Goal: Task Accomplishment & Management: Use online tool/utility

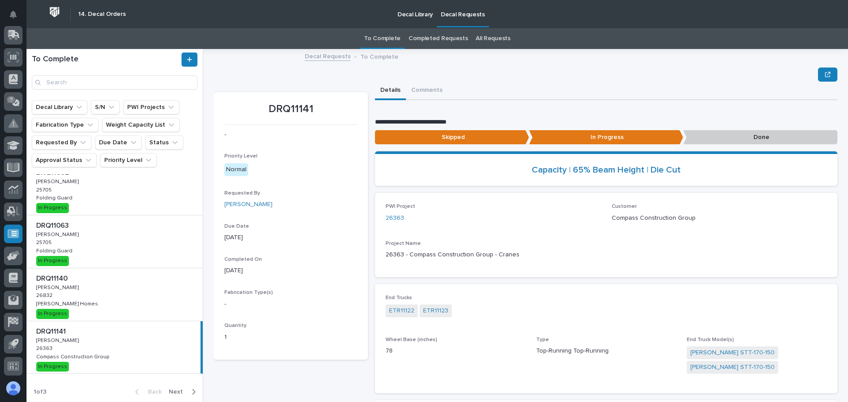
scroll to position [318, 0]
click at [179, 392] on span "Next" at bounding box center [178, 390] width 19 height 8
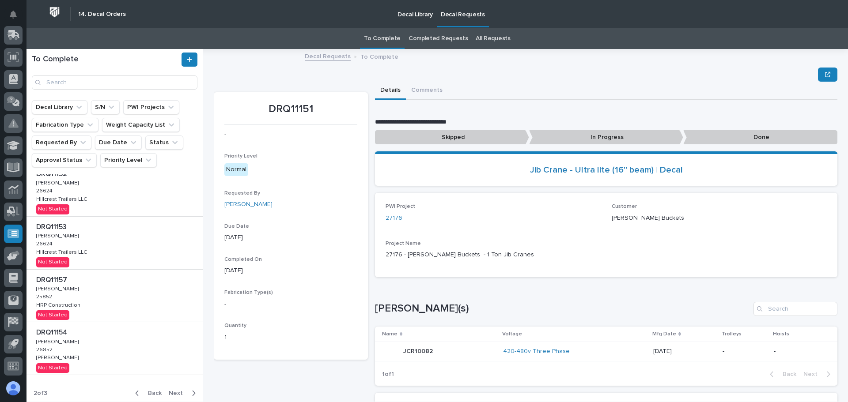
scroll to position [331, 0]
click at [170, 388] on span "Next" at bounding box center [178, 391] width 19 height 8
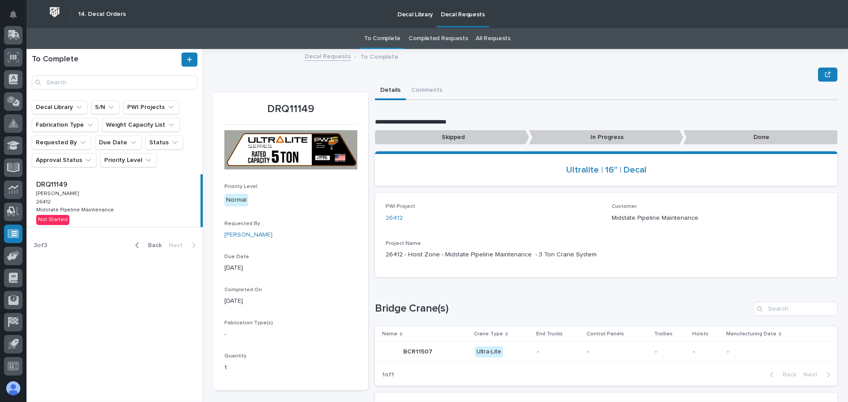
click at [139, 249] on icon "button" at bounding box center [137, 246] width 4 height 8
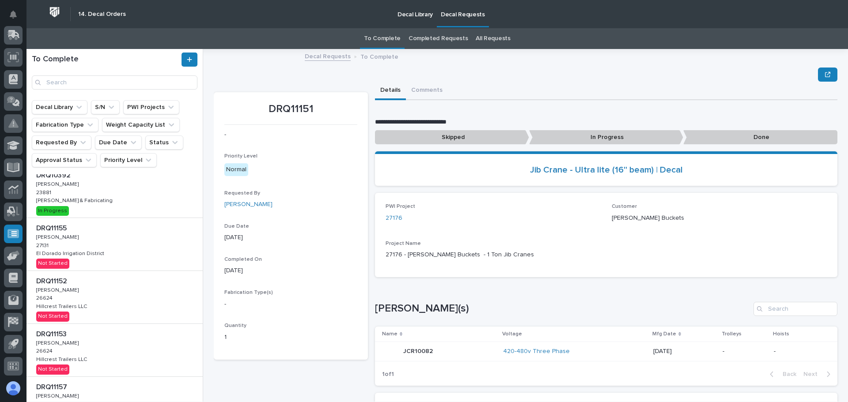
scroll to position [331, 0]
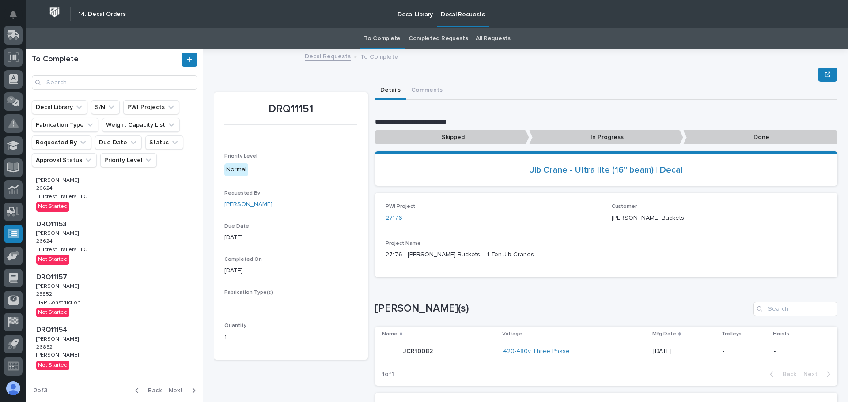
click at [135, 388] on icon "button" at bounding box center [137, 391] width 4 height 8
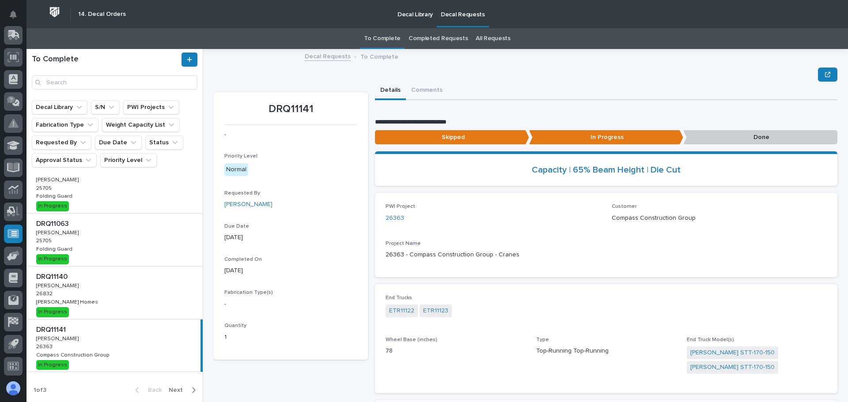
scroll to position [318, 0]
click at [150, 352] on div "DRQ11141 DRQ11141 Adam Yutzy Adam Yutzy 26363 26363 Compass Construction Group …" at bounding box center [114, 346] width 174 height 53
click at [739, 138] on p "Done" at bounding box center [760, 137] width 154 height 15
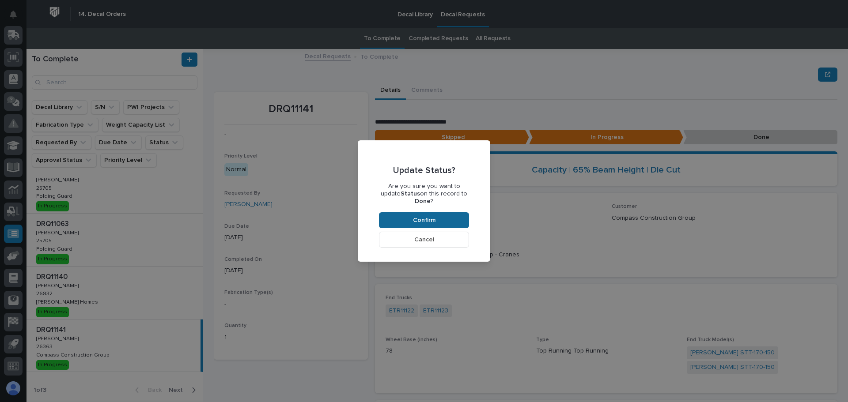
click at [434, 218] on span "Confirm" at bounding box center [424, 220] width 23 height 8
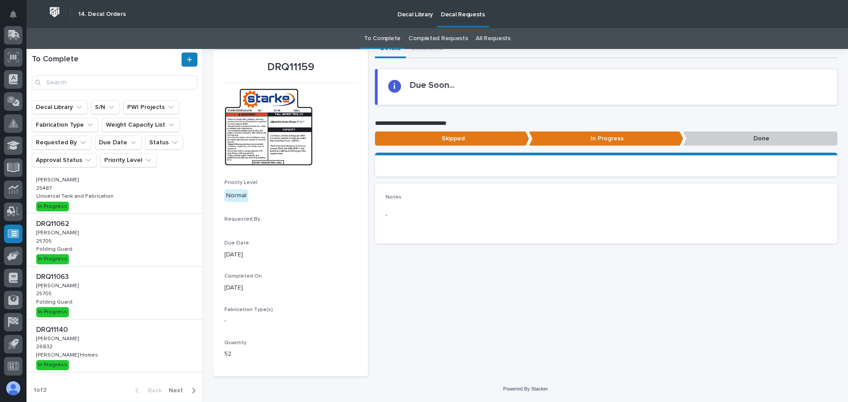
scroll to position [0, 0]
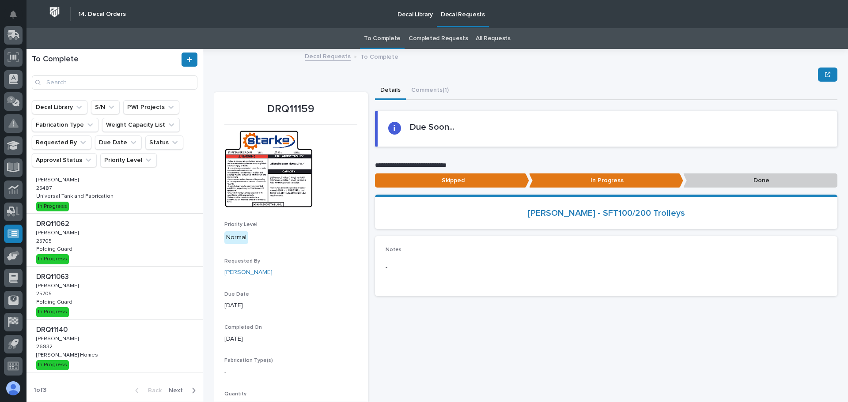
click at [153, 347] on div "DRQ11140 DRQ11140 Adam Yutzy Adam Yutzy 26832 26832 Clayton Homes Clayton Homes…" at bounding box center [115, 346] width 176 height 53
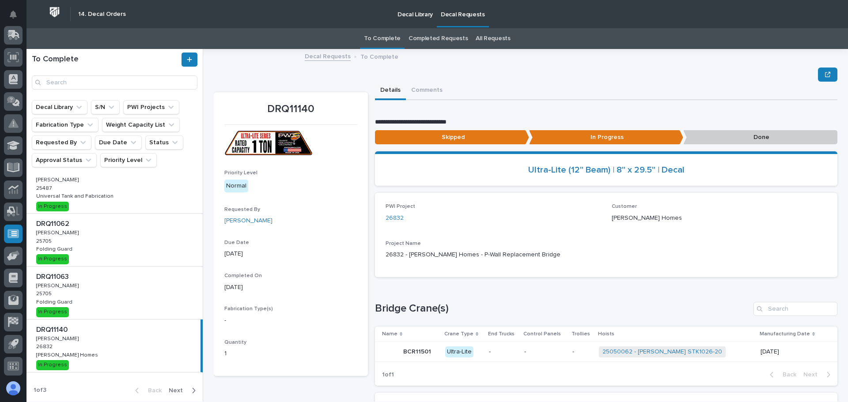
click at [729, 141] on p "Done" at bounding box center [760, 137] width 154 height 15
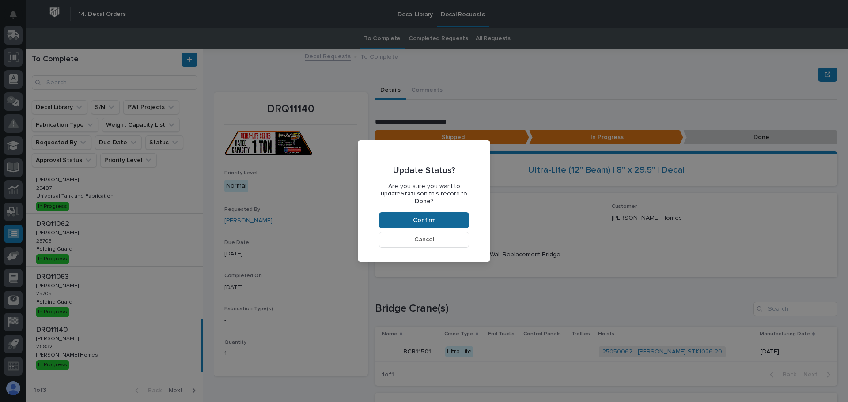
click at [425, 216] on span "Confirm" at bounding box center [424, 220] width 23 height 8
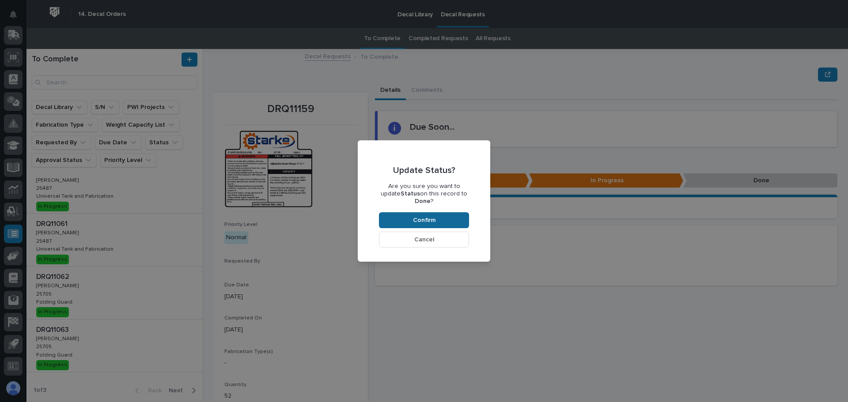
scroll to position [212, 0]
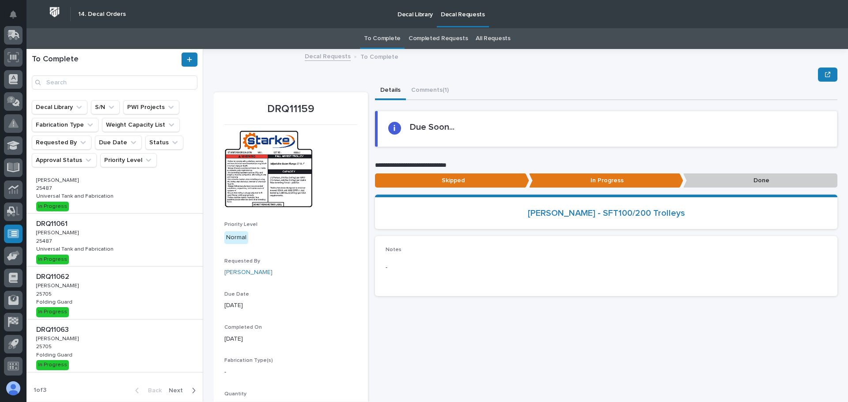
click at [125, 292] on div "DRQ11062 DRQ11062 Adam Yutzy Adam Yutzy 25705 25705 Folding Guard Folding Guard…" at bounding box center [115, 293] width 176 height 53
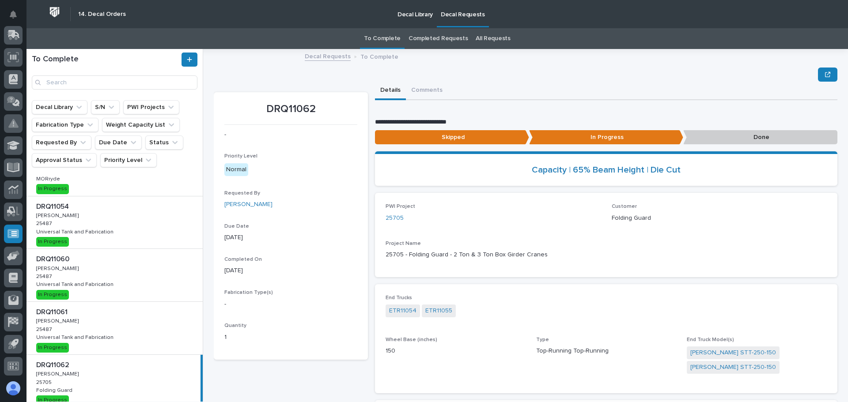
scroll to position [80, 0]
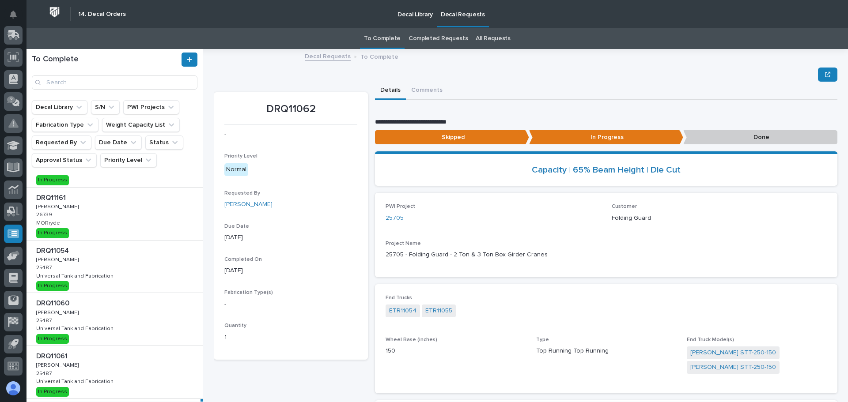
click at [135, 269] on div "DRQ11054 DRQ11054 Nathan Gross Nathan Gross 25487 25487 Universal Tank and Fabr…" at bounding box center [115, 267] width 176 height 53
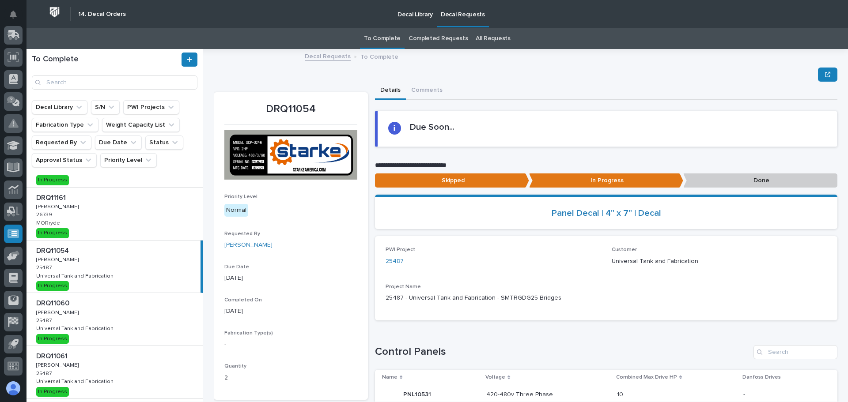
scroll to position [44, 0]
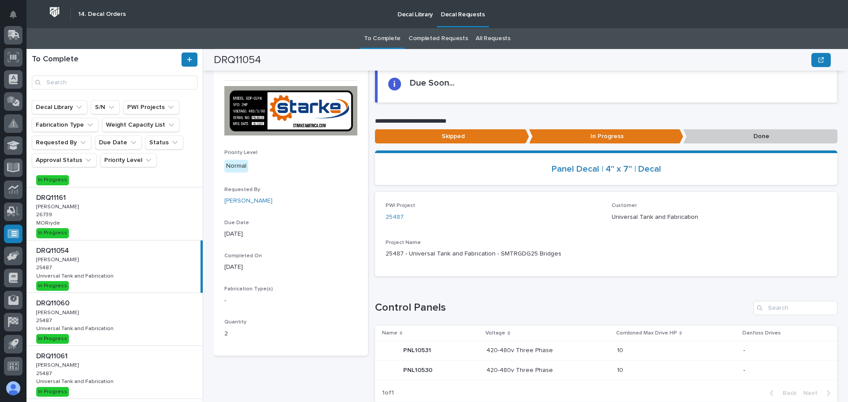
click at [428, 354] on p "PNL10531" at bounding box center [418, 349] width 30 height 9
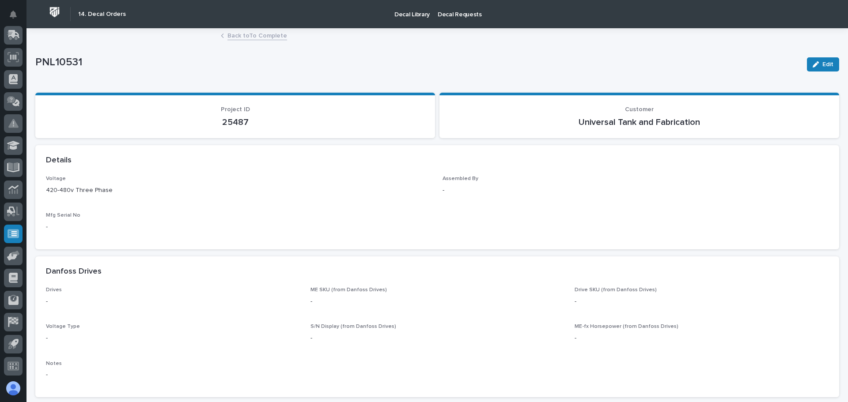
click at [233, 39] on link "Back to To Complete" at bounding box center [257, 35] width 60 height 10
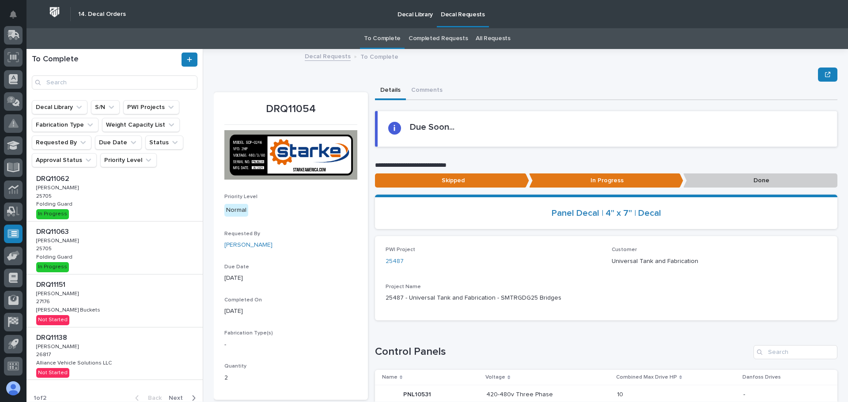
scroll to position [318, 0]
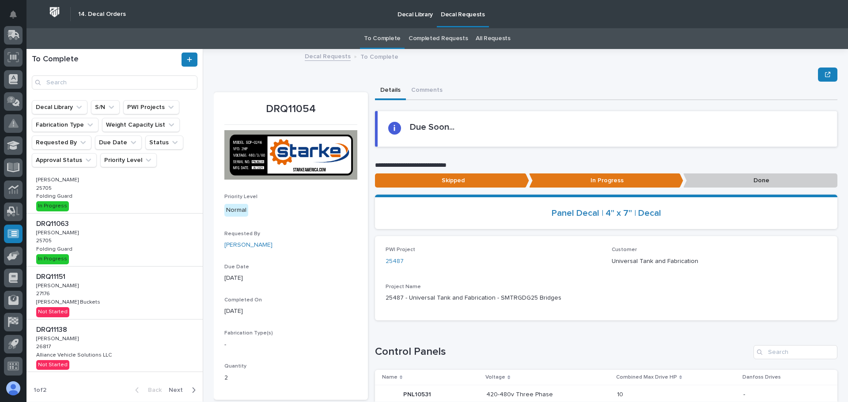
click at [140, 299] on div "DRQ11151 DRQ11151 Adam Yutzy Adam Yutzy 27176 27176 Stout Buckets Stout Buckets…" at bounding box center [115, 293] width 176 height 53
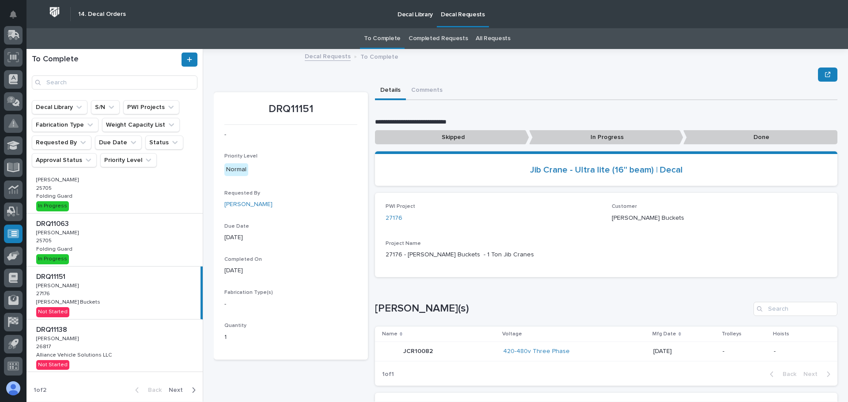
click at [159, 335] on div "DRQ11138 DRQ11138 Adam Yutzy Adam Yutzy 26817 26817 Alliance Vehicle Solutions …" at bounding box center [115, 346] width 176 height 53
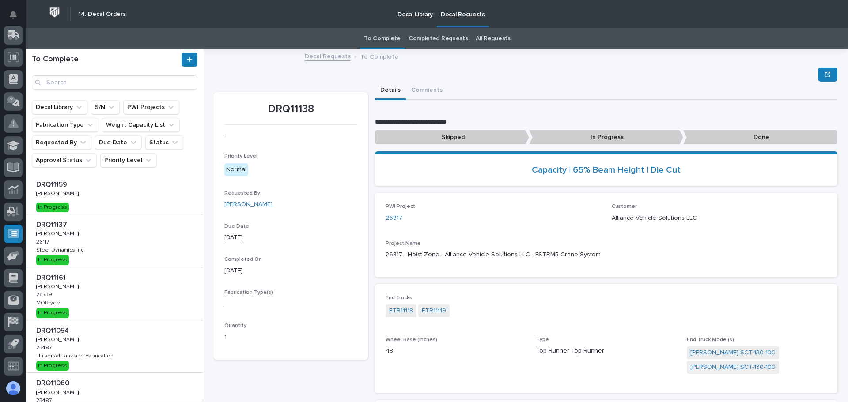
click at [114, 207] on div "DRQ11159 DRQ11159 Kenny Beachy Kenny Beachy In Progress" at bounding box center [115, 194] width 176 height 40
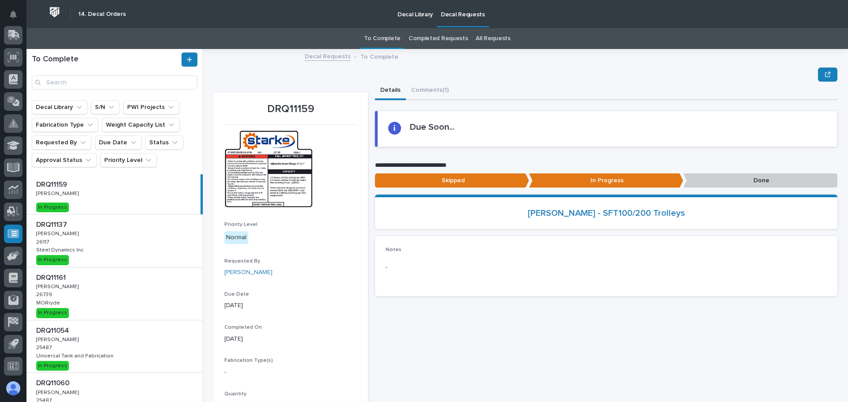
click at [331, 59] on link "Decal Requests" at bounding box center [328, 56] width 46 height 10
click at [439, 41] on link "Completed Requests" at bounding box center [438, 38] width 59 height 21
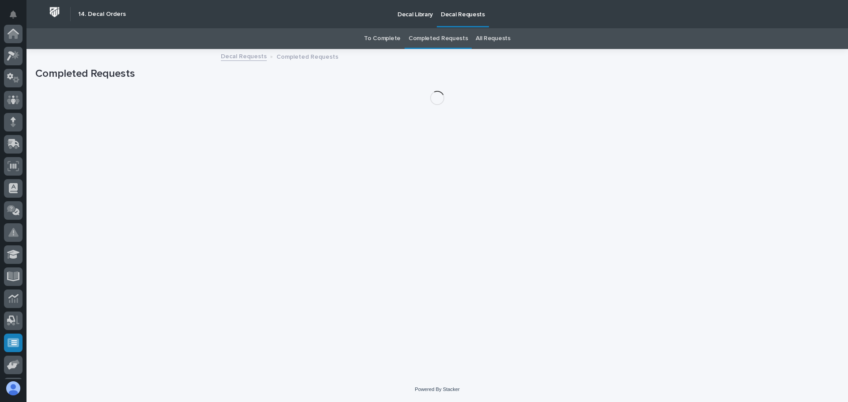
scroll to position [109, 0]
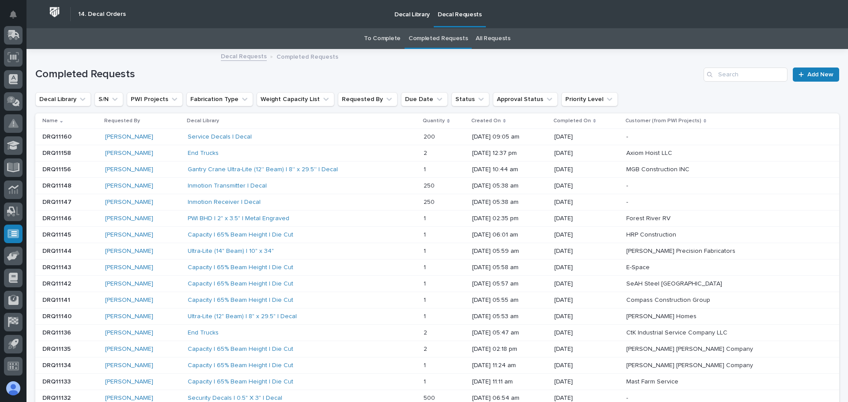
click at [384, 41] on link "To Complete" at bounding box center [382, 38] width 37 height 21
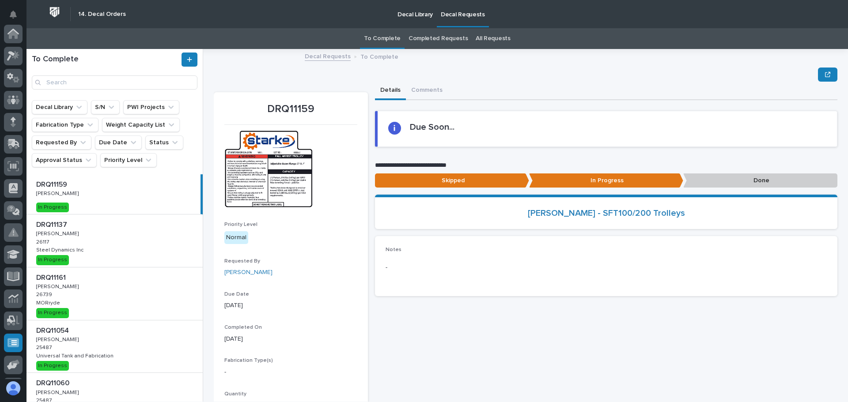
scroll to position [109, 0]
click at [405, 16] on p "Decal Library" at bounding box center [415, 9] width 35 height 19
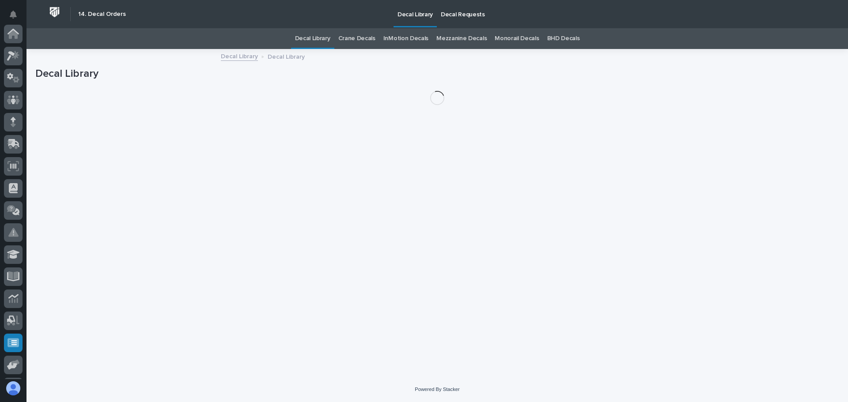
scroll to position [109, 0]
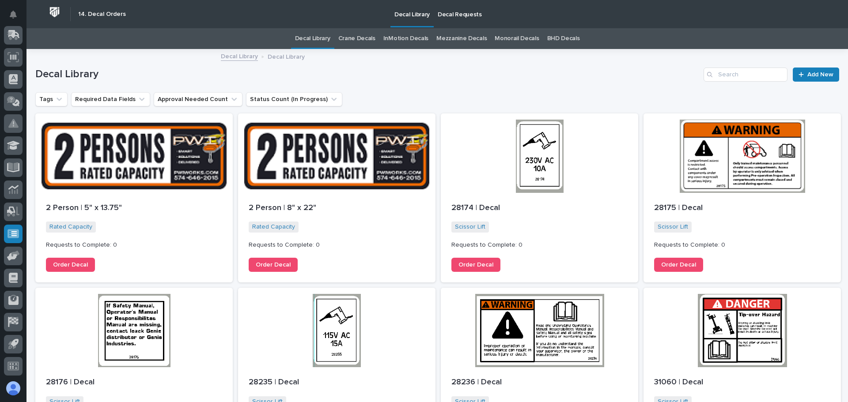
click at [443, 13] on p "Decal Requests" at bounding box center [460, 9] width 44 height 19
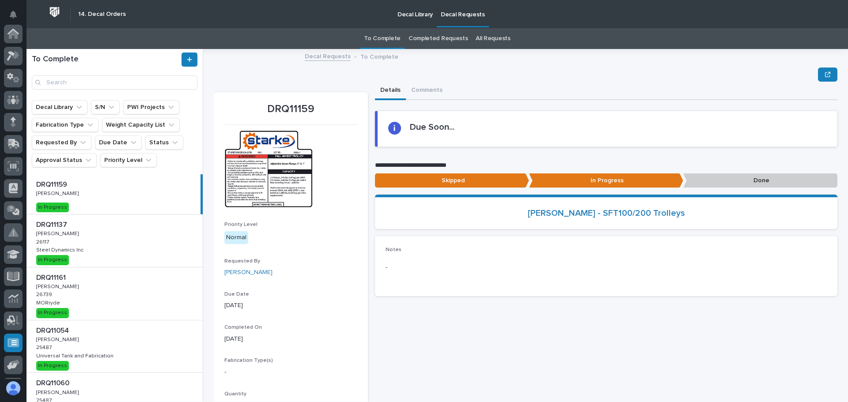
scroll to position [109, 0]
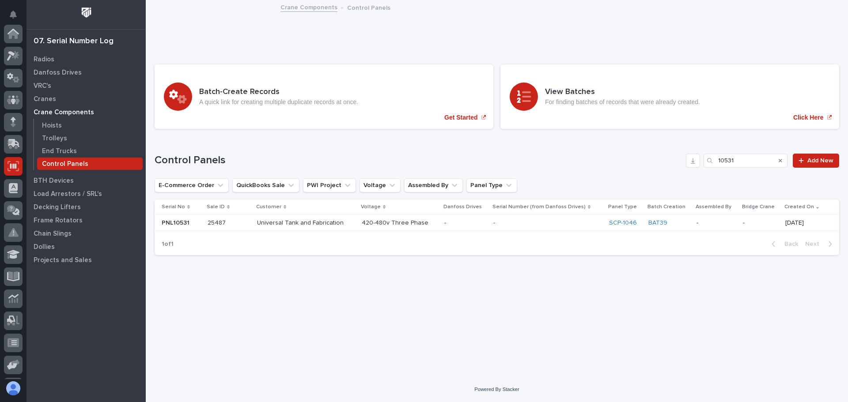
scroll to position [109, 0]
drag, startPoint x: 737, startPoint y: 160, endPoint x: 683, endPoint y: 161, distance: 53.9
click at [683, 161] on div "Control Panels 10531 Add New" at bounding box center [497, 161] width 685 height 14
click at [199, 221] on p at bounding box center [181, 224] width 39 height 8
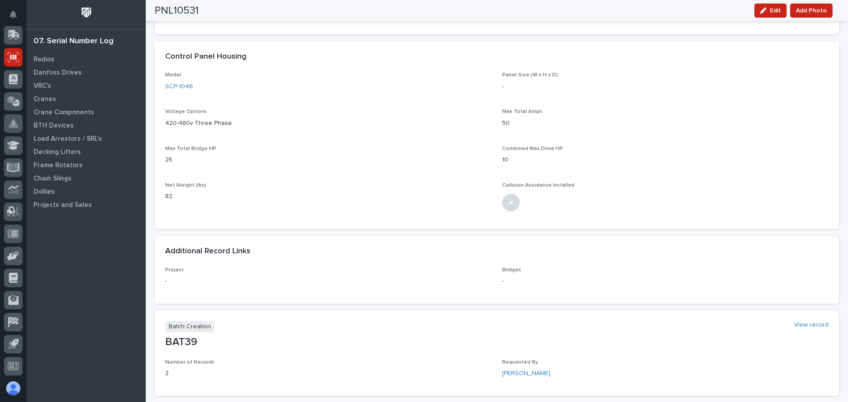
scroll to position [584, 0]
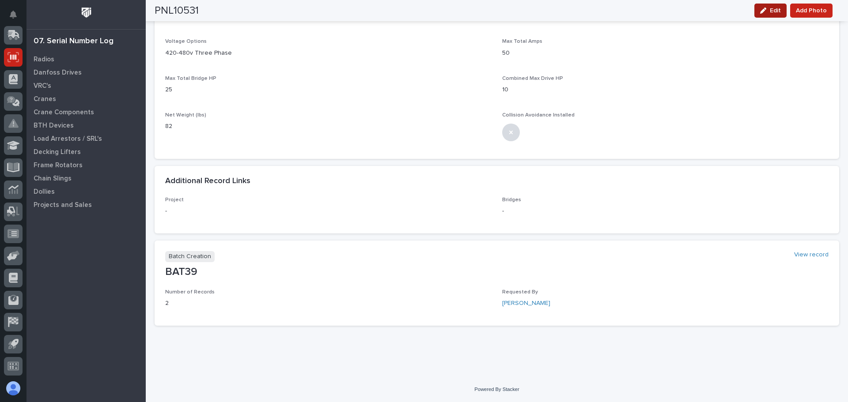
click at [767, 14] on button "Edit" at bounding box center [770, 11] width 32 height 14
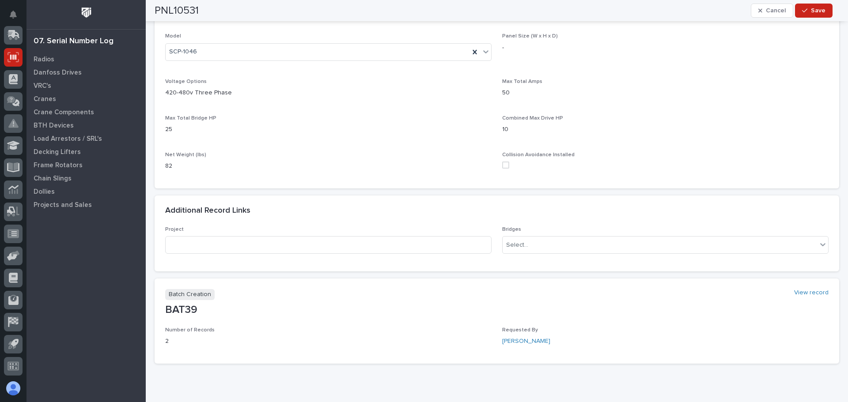
scroll to position [625, 0]
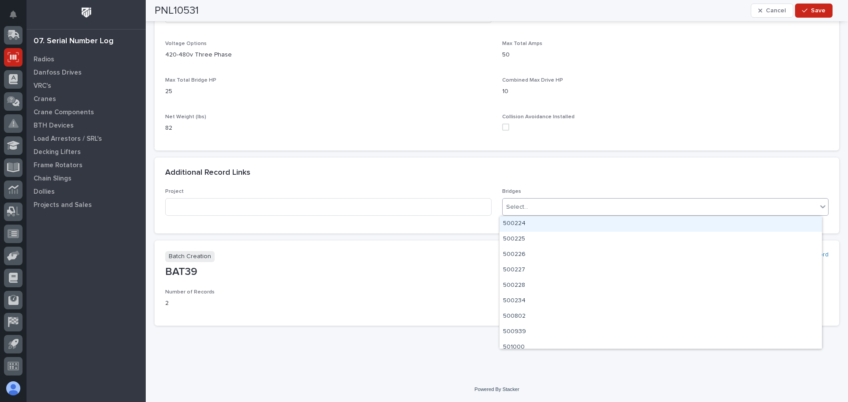
click at [819, 208] on icon at bounding box center [822, 206] width 9 height 9
click at [620, 211] on div "Select..." at bounding box center [660, 207] width 314 height 15
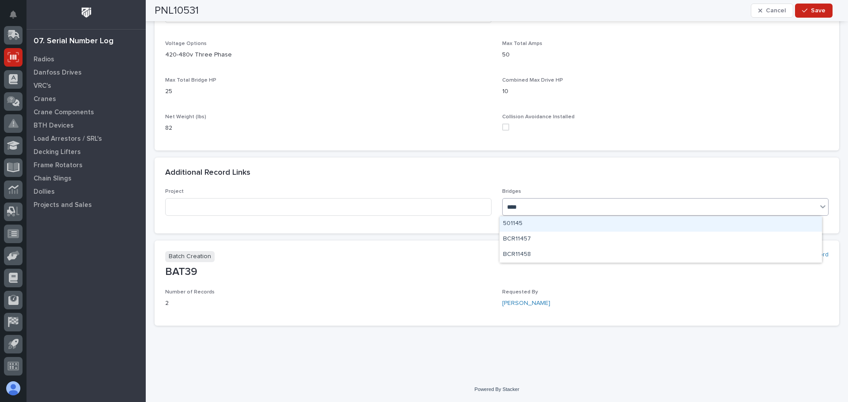
type input "*****"
click at [513, 224] on div "BCR11458" at bounding box center [661, 223] width 322 height 15
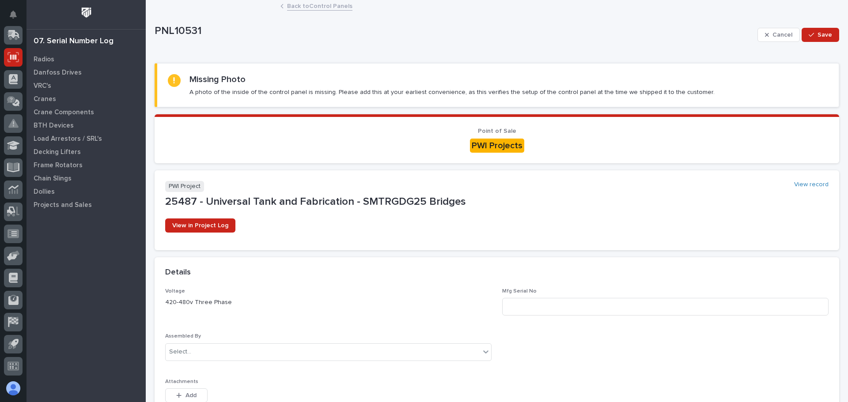
scroll to position [0, 0]
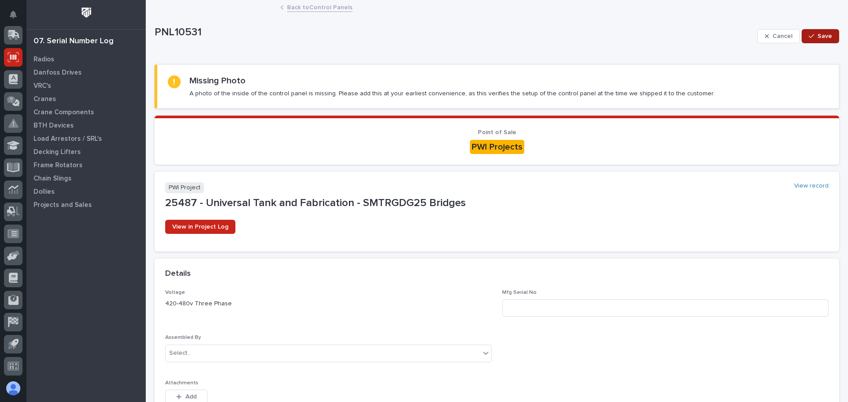
click at [809, 37] on icon "button" at bounding box center [811, 36] width 5 height 4
click at [301, 9] on link "Back to Control Panels" at bounding box center [319, 7] width 65 height 10
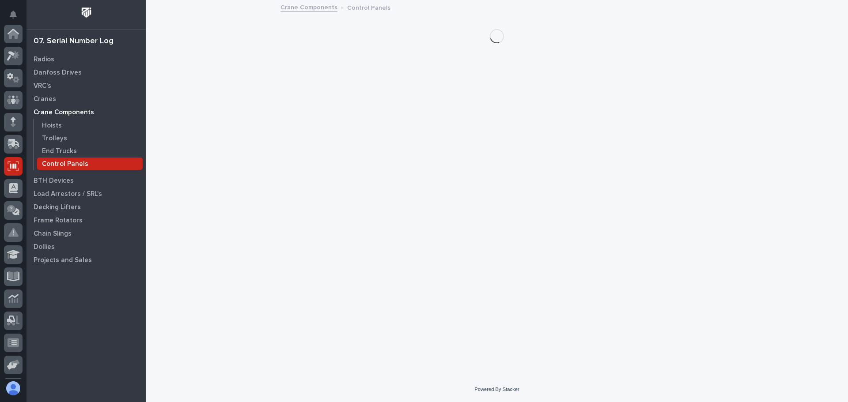
scroll to position [109, 0]
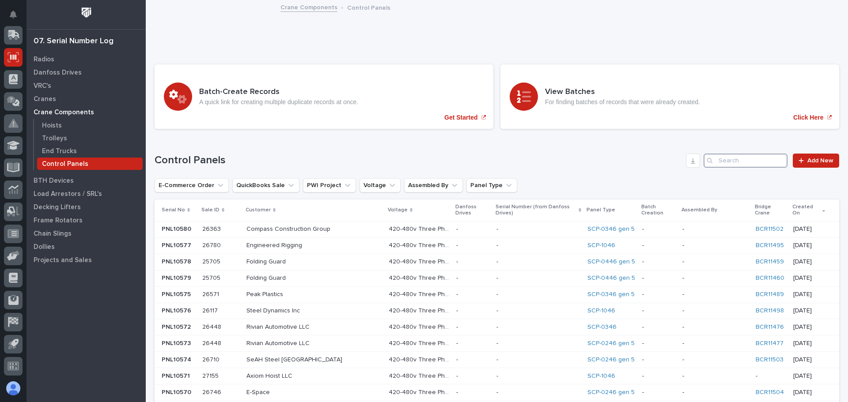
click at [720, 158] on input "Search" at bounding box center [746, 161] width 84 height 14
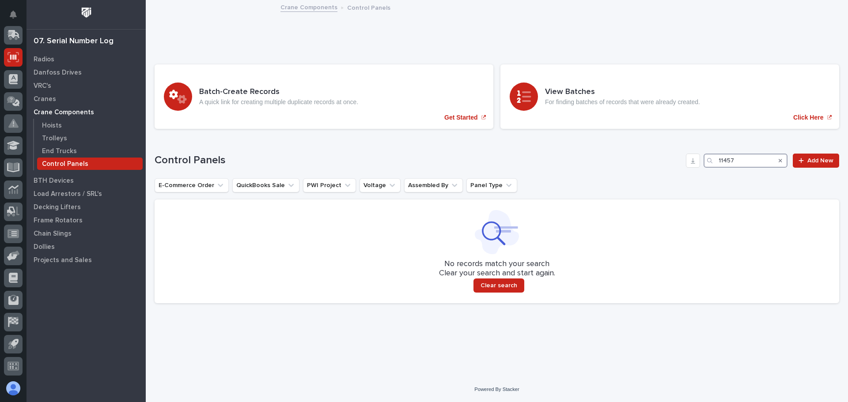
drag, startPoint x: 742, startPoint y: 164, endPoint x: 714, endPoint y: 165, distance: 27.4
click at [714, 165] on div "11457" at bounding box center [746, 161] width 84 height 14
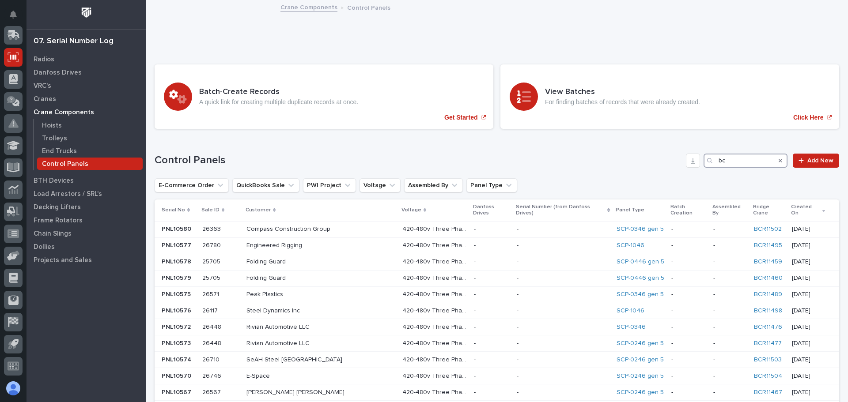
type input "b"
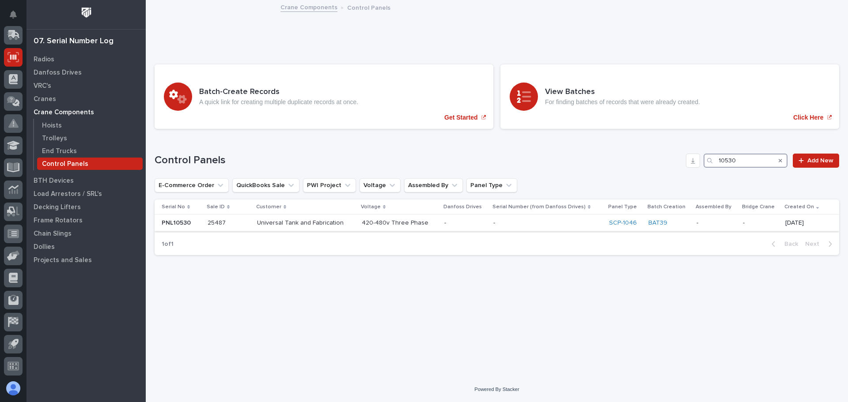
type input "10530"
click at [273, 223] on p "Universal Tank and Fabrication" at bounding box center [301, 222] width 88 height 9
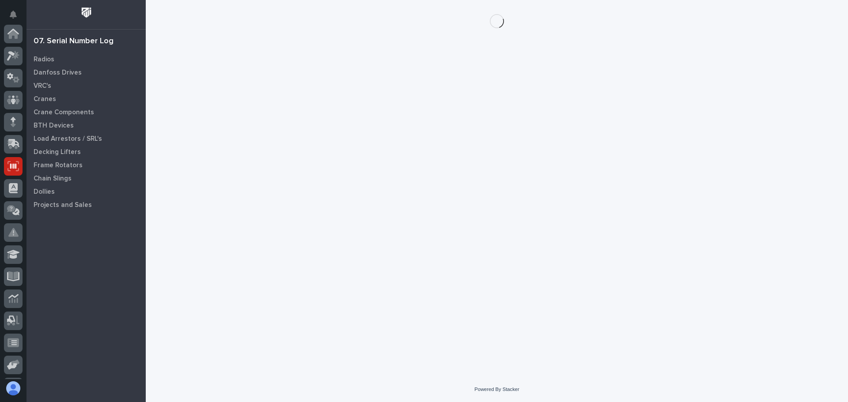
scroll to position [109, 0]
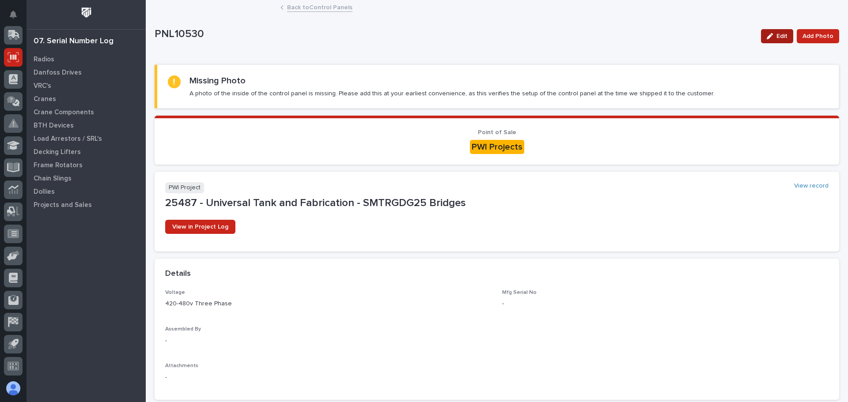
click at [768, 39] on icon "button" at bounding box center [770, 36] width 6 height 6
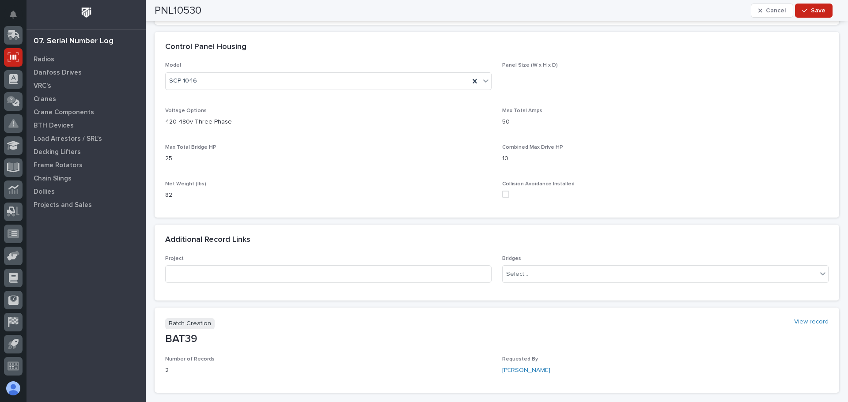
scroll to position [625, 0]
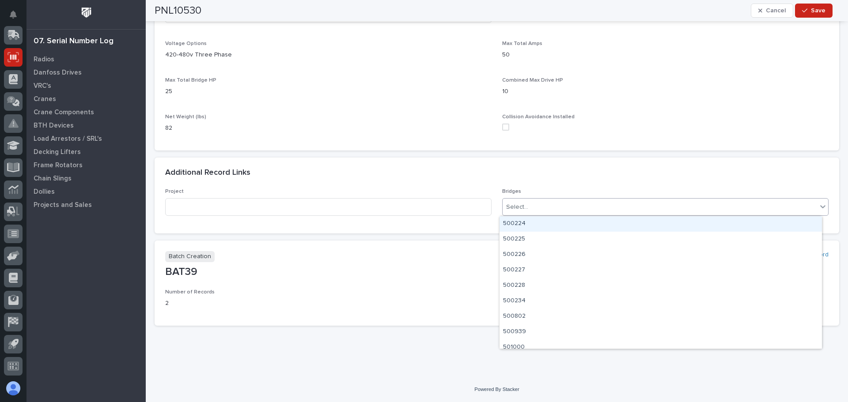
click at [594, 210] on div "Select..." at bounding box center [660, 207] width 314 height 15
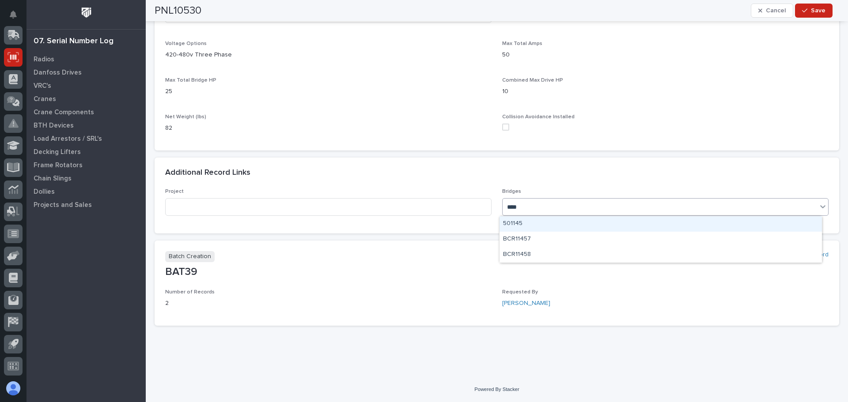
type input "*****"
click at [520, 222] on div "BCR11457" at bounding box center [661, 223] width 322 height 15
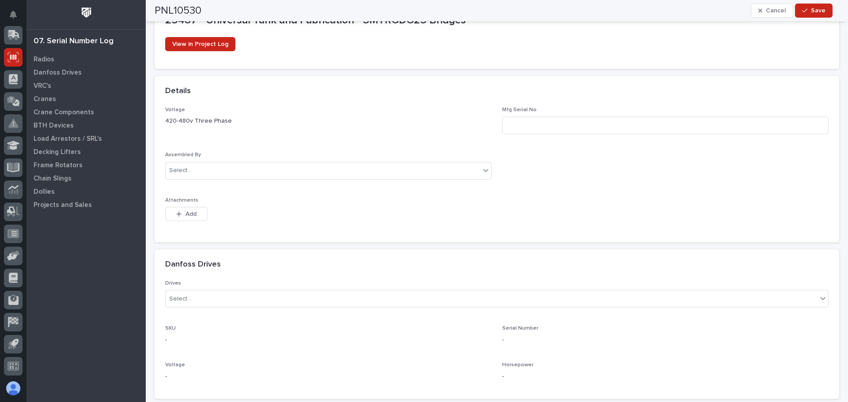
scroll to position [0, 0]
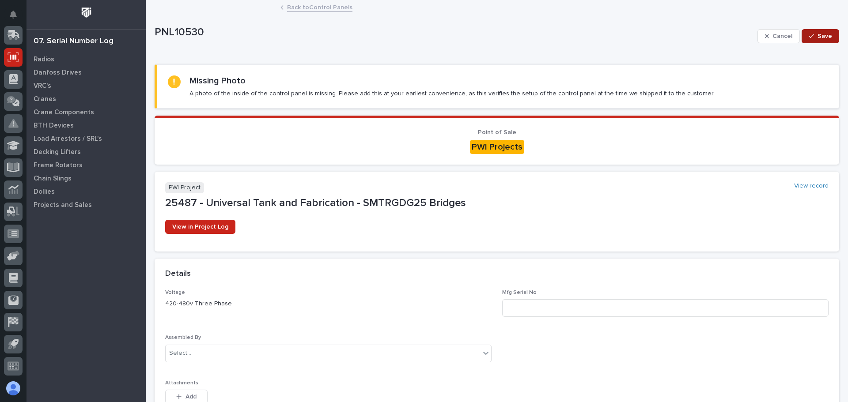
click at [818, 40] on span "Save" at bounding box center [825, 36] width 15 height 8
click at [304, 10] on link "Back to Control Panels" at bounding box center [319, 7] width 65 height 10
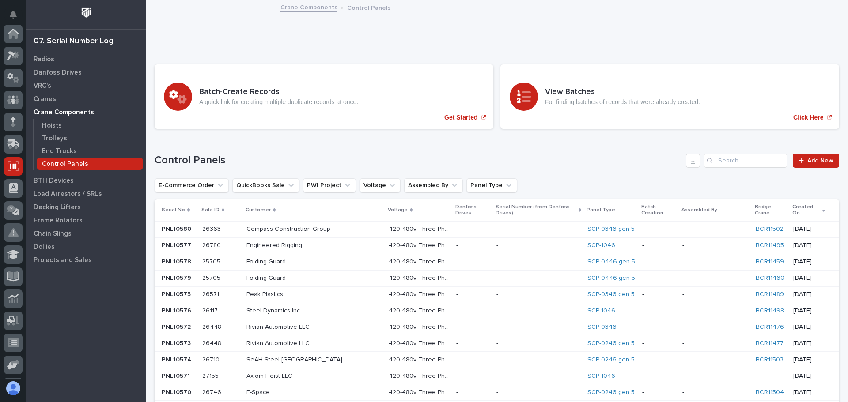
scroll to position [109, 0]
click at [43, 99] on p "Cranes" at bounding box center [45, 99] width 23 height 8
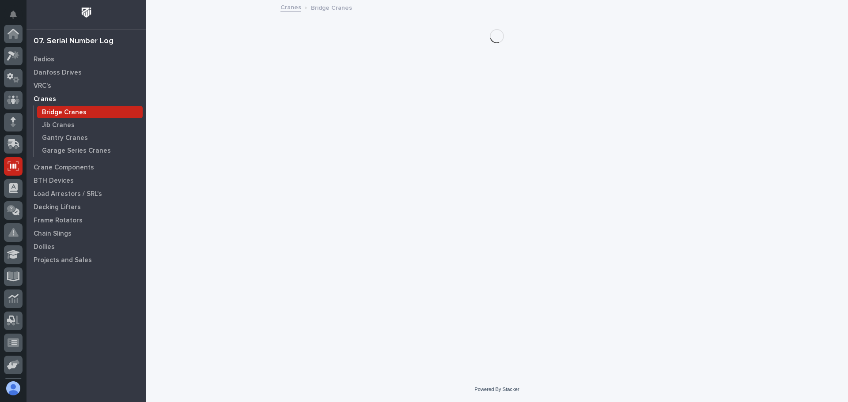
scroll to position [109, 0]
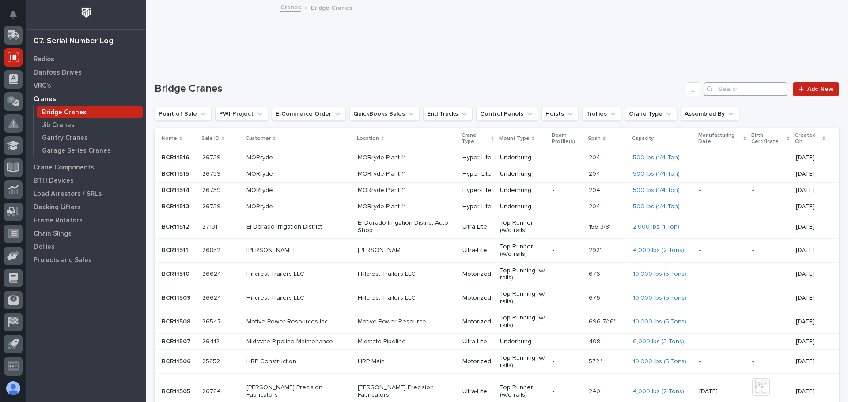
click at [727, 91] on input "Search" at bounding box center [746, 89] width 84 height 14
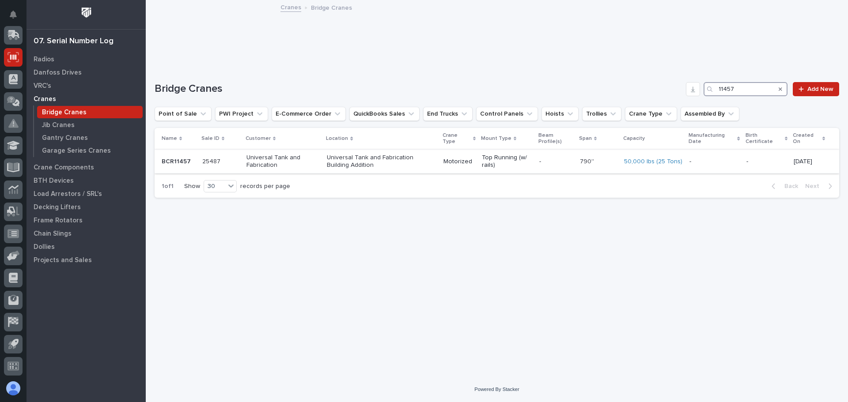
type input "11457"
click at [259, 164] on p "Universal Tank and Fabrication" at bounding box center [282, 161] width 73 height 15
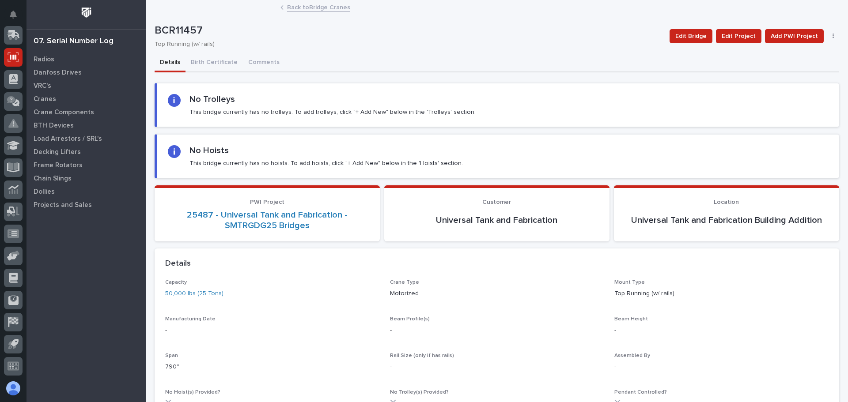
click at [298, 8] on link "Back to Bridge Cranes" at bounding box center [318, 7] width 63 height 10
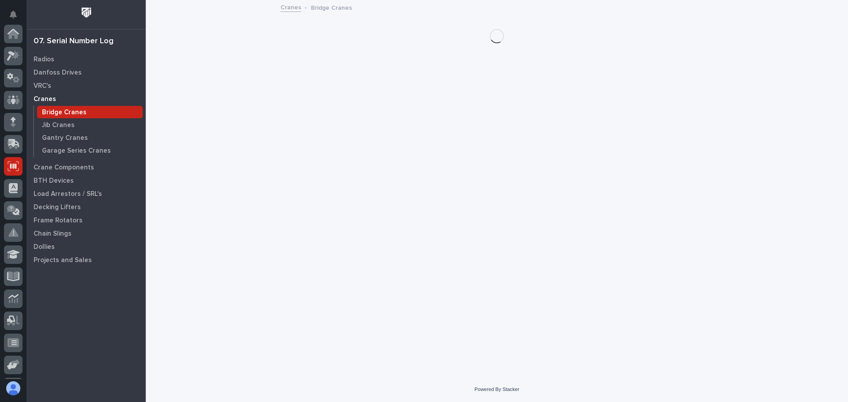
scroll to position [109, 0]
